Goal: Transaction & Acquisition: Purchase product/service

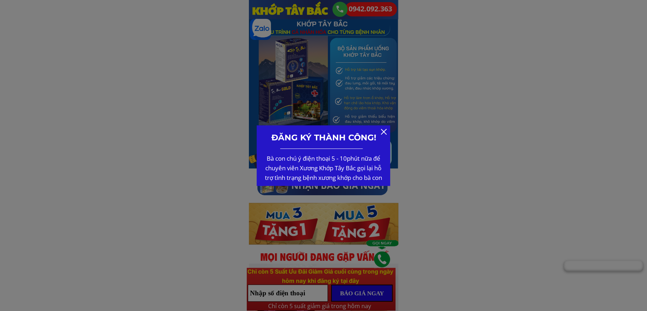
click at [382, 133] on div at bounding box center [384, 132] width 6 height 6
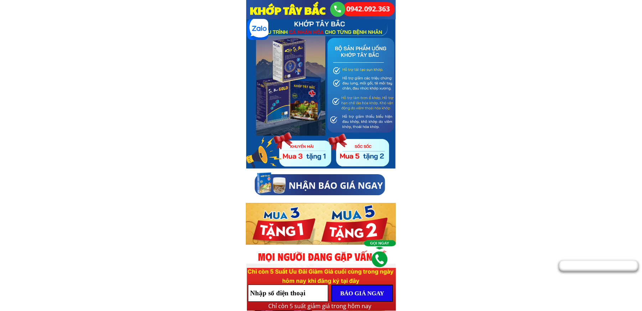
click at [303, 296] on input "tel" at bounding box center [287, 293] width 79 height 16
click at [271, 292] on input "tel" at bounding box center [287, 293] width 79 height 16
paste input "0326289826"
type input "0326289826"
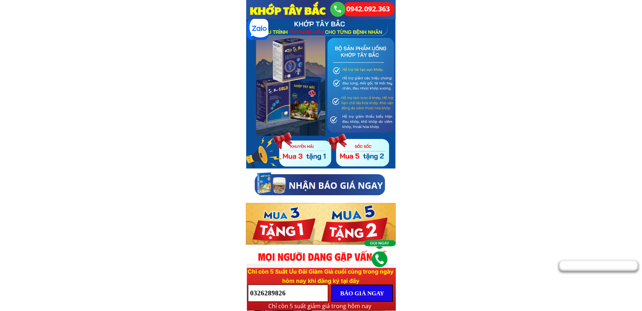
click at [371, 292] on p "BÁO GIÁ NGAY" at bounding box center [362, 293] width 60 height 16
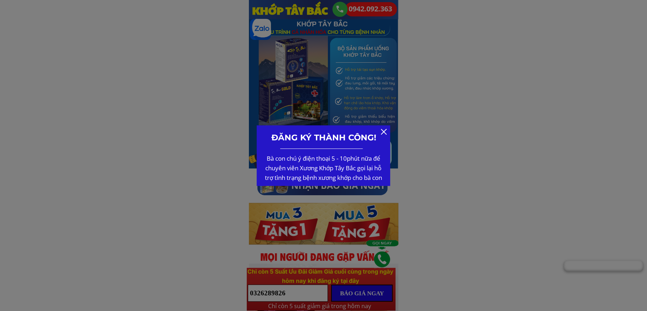
click at [382, 133] on div at bounding box center [384, 132] width 6 height 6
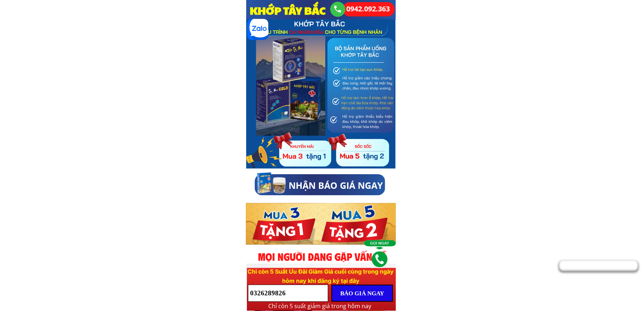
click at [290, 295] on input "0326289826" at bounding box center [287, 293] width 79 height 16
paste input "0394019852"
type input "0394019852"
click at [376, 294] on p "BÁO GIÁ NGAY" at bounding box center [362, 293] width 60 height 16
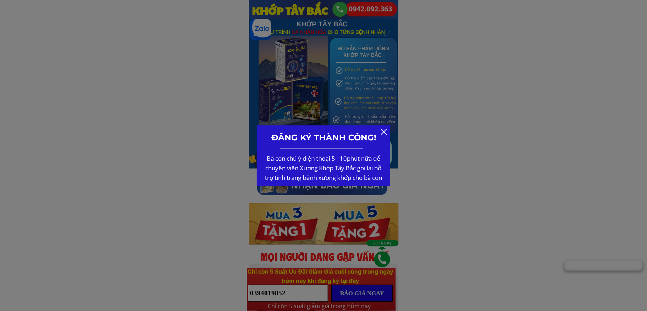
click at [383, 134] on div at bounding box center [384, 132] width 6 height 6
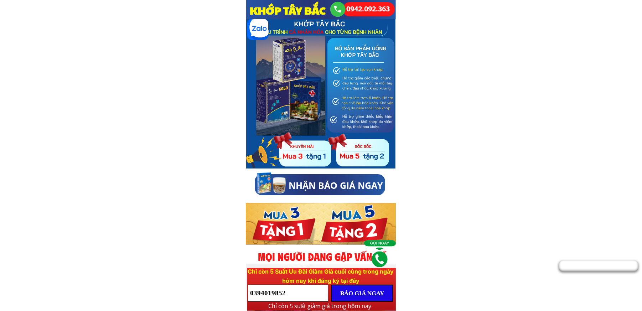
click at [300, 292] on input "0394019852" at bounding box center [287, 293] width 79 height 16
paste input "0924344333"
type input "0924344333"
click at [358, 292] on p "BÁO GIÁ NGAY" at bounding box center [362, 293] width 60 height 16
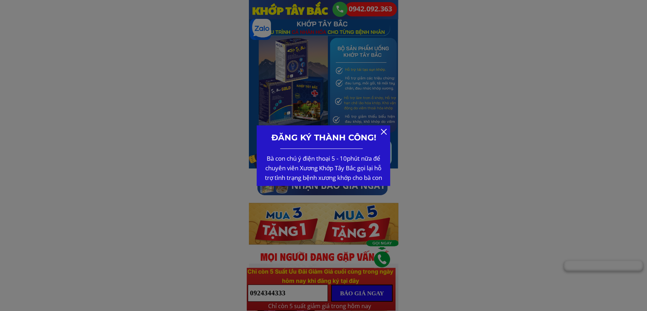
click at [387, 133] on div "ĐĂNG KÝ THÀNH CÔNG! Bà con chú ý điện thoại 5 - 10phút nữa để chuyên viên Xương…" at bounding box center [324, 155] width 134 height 61
click at [384, 132] on div at bounding box center [384, 132] width 6 height 6
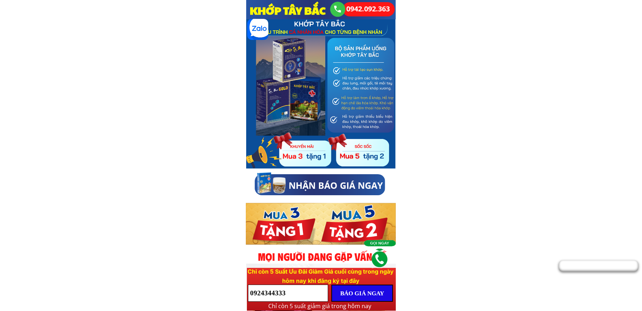
click at [295, 296] on input "0924344333" at bounding box center [287, 293] width 79 height 16
paste input "0386562660"
type input "0386562660"
click at [367, 295] on p "BÁO GIÁ NGAY" at bounding box center [362, 293] width 60 height 16
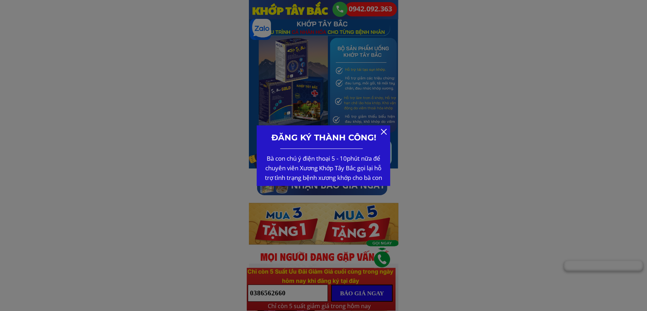
click at [383, 131] on div at bounding box center [384, 132] width 6 height 6
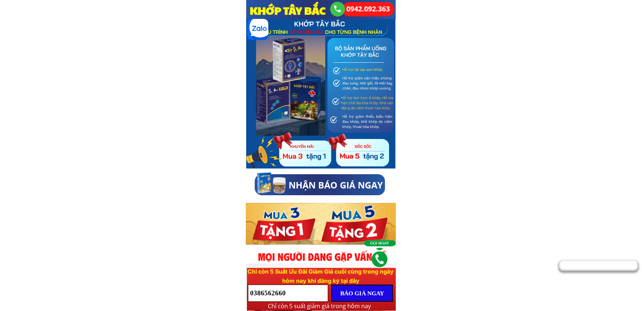
click at [299, 293] on input "0386562660" at bounding box center [287, 293] width 79 height 16
paste input "0937858837"
type input "0937858837"
click at [359, 294] on p "BÁO GIÁ NGAY" at bounding box center [362, 293] width 60 height 16
